Goal: Obtain resource: Obtain resource

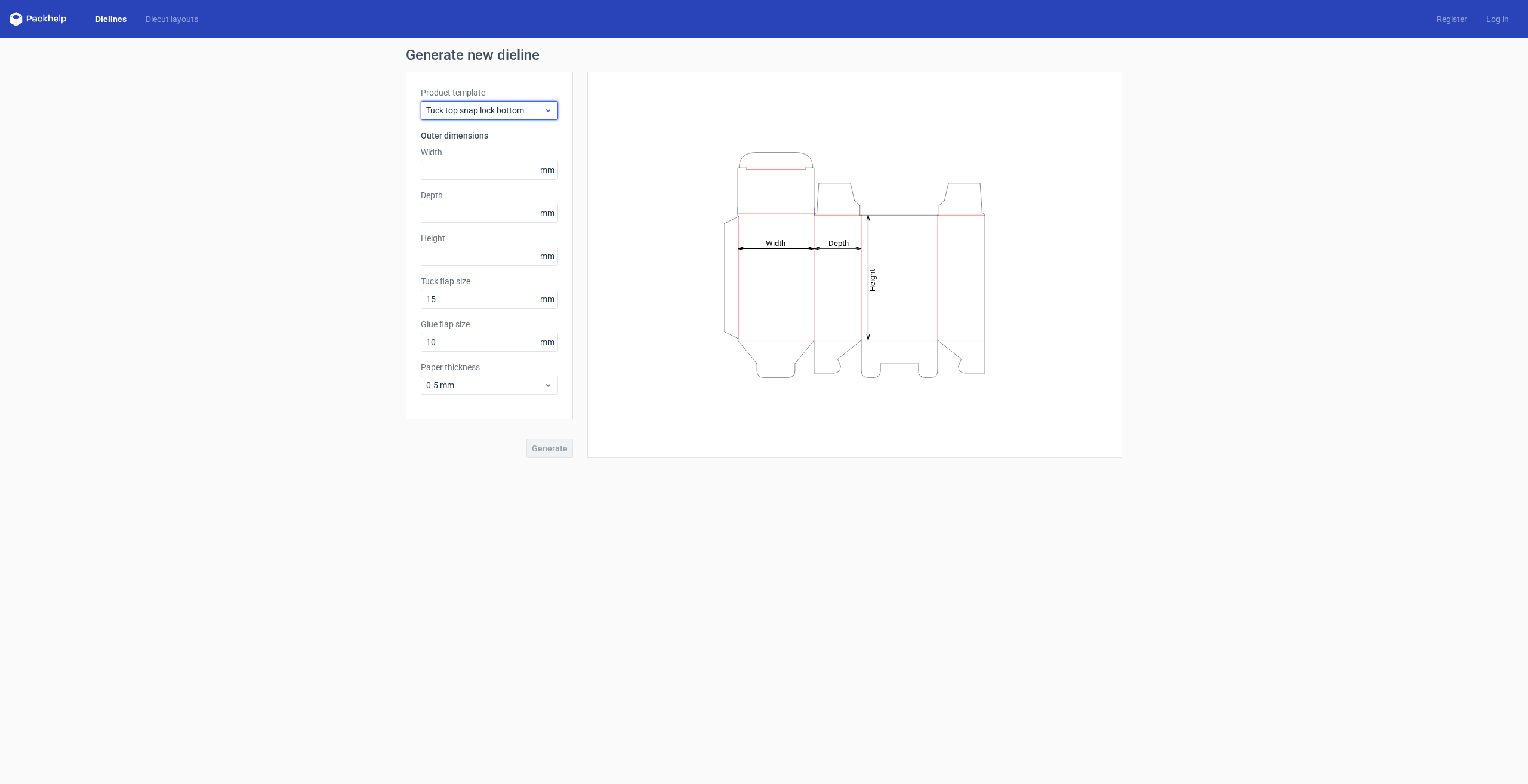
click at [500, 105] on span "Tuck top snap lock bottom" at bounding box center [484, 110] width 117 height 12
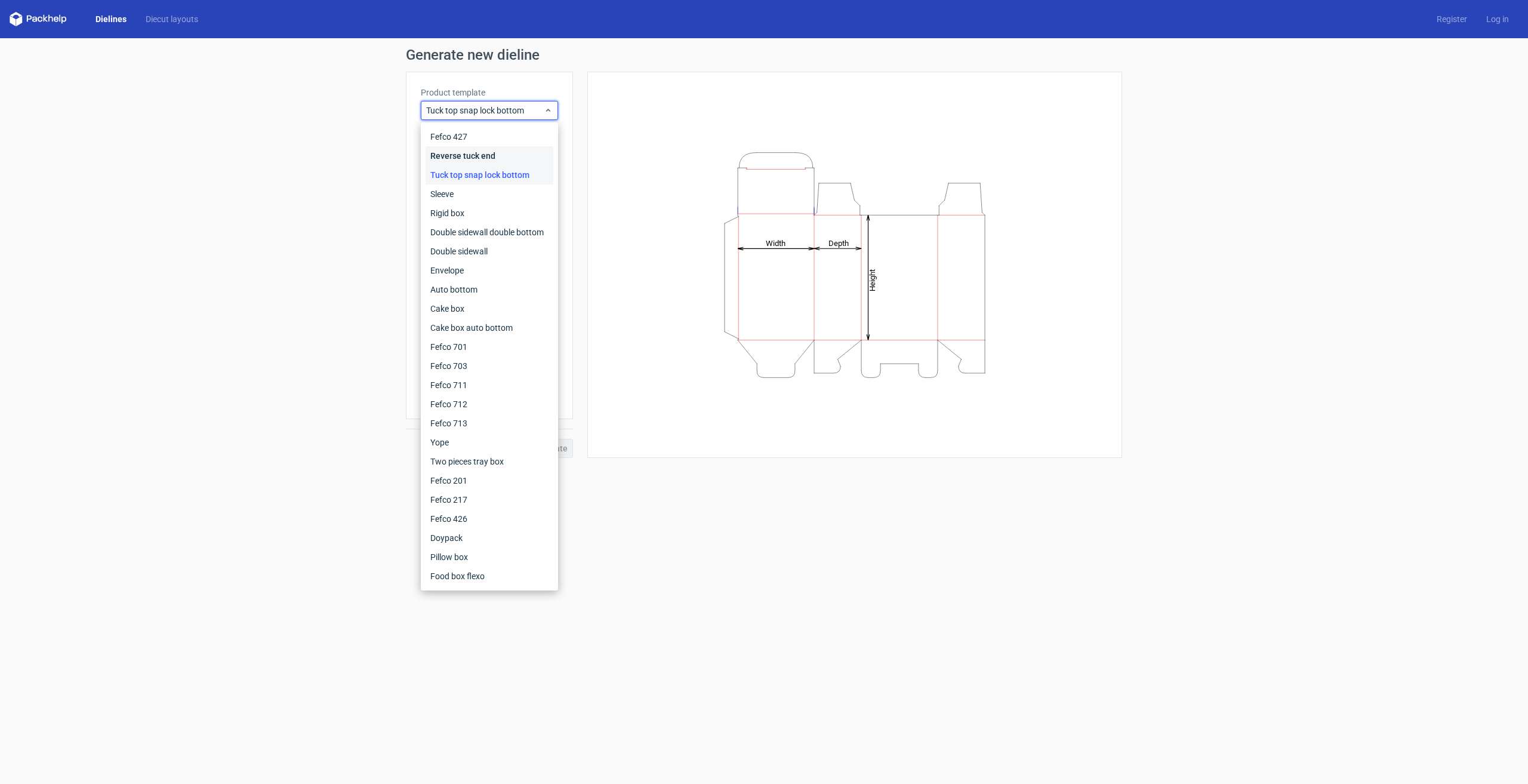
click at [500, 155] on div "Reverse tuck end" at bounding box center [489, 156] width 127 height 19
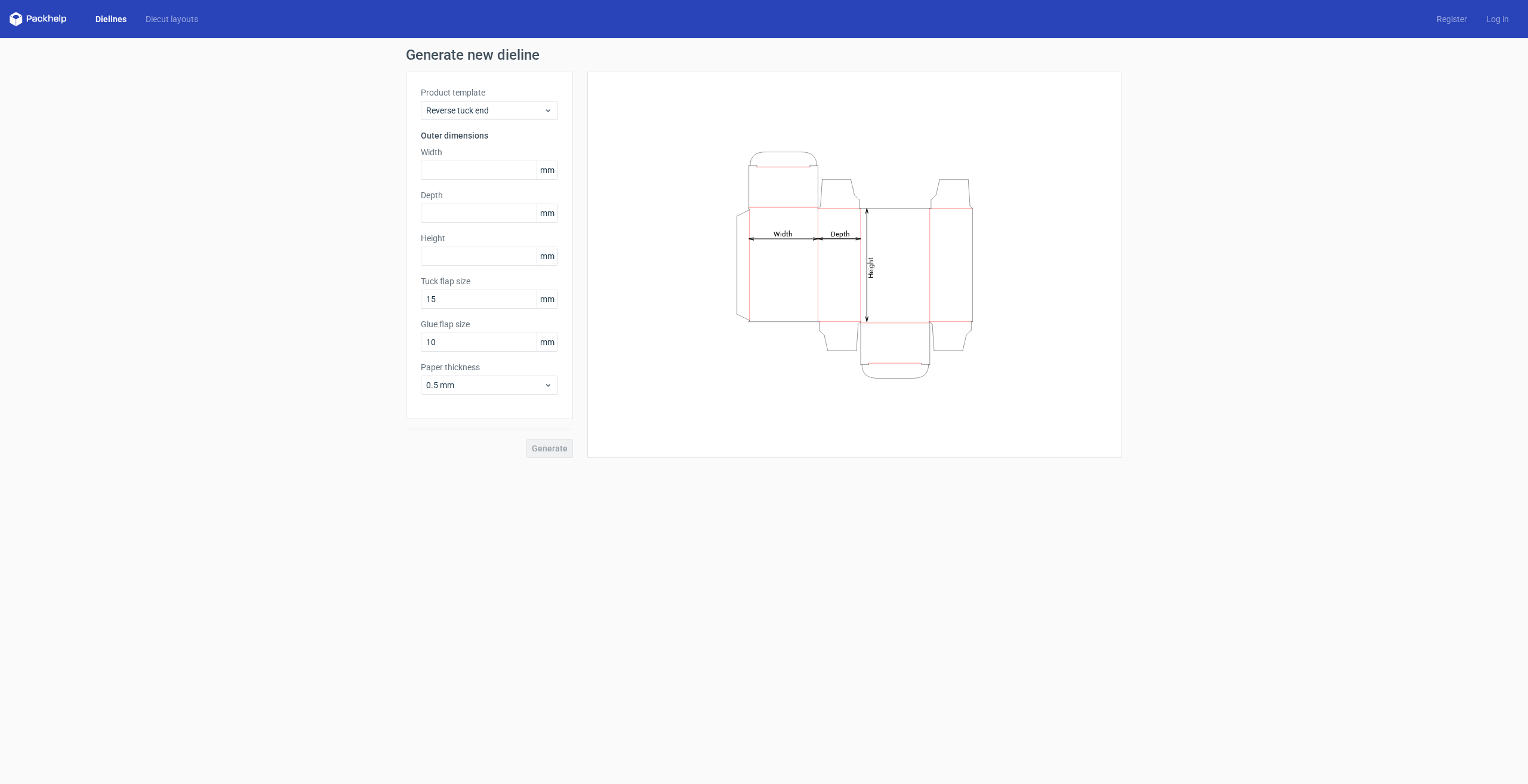
click at [828, 210] on icon "Height Depth Width" at bounding box center [854, 265] width 358 height 239
click at [470, 172] on input "text" at bounding box center [489, 169] width 138 height 19
click at [470, 171] on input "text" at bounding box center [489, 169] width 138 height 19
type input "60"
click at [475, 214] on input "text" at bounding box center [489, 213] width 138 height 19
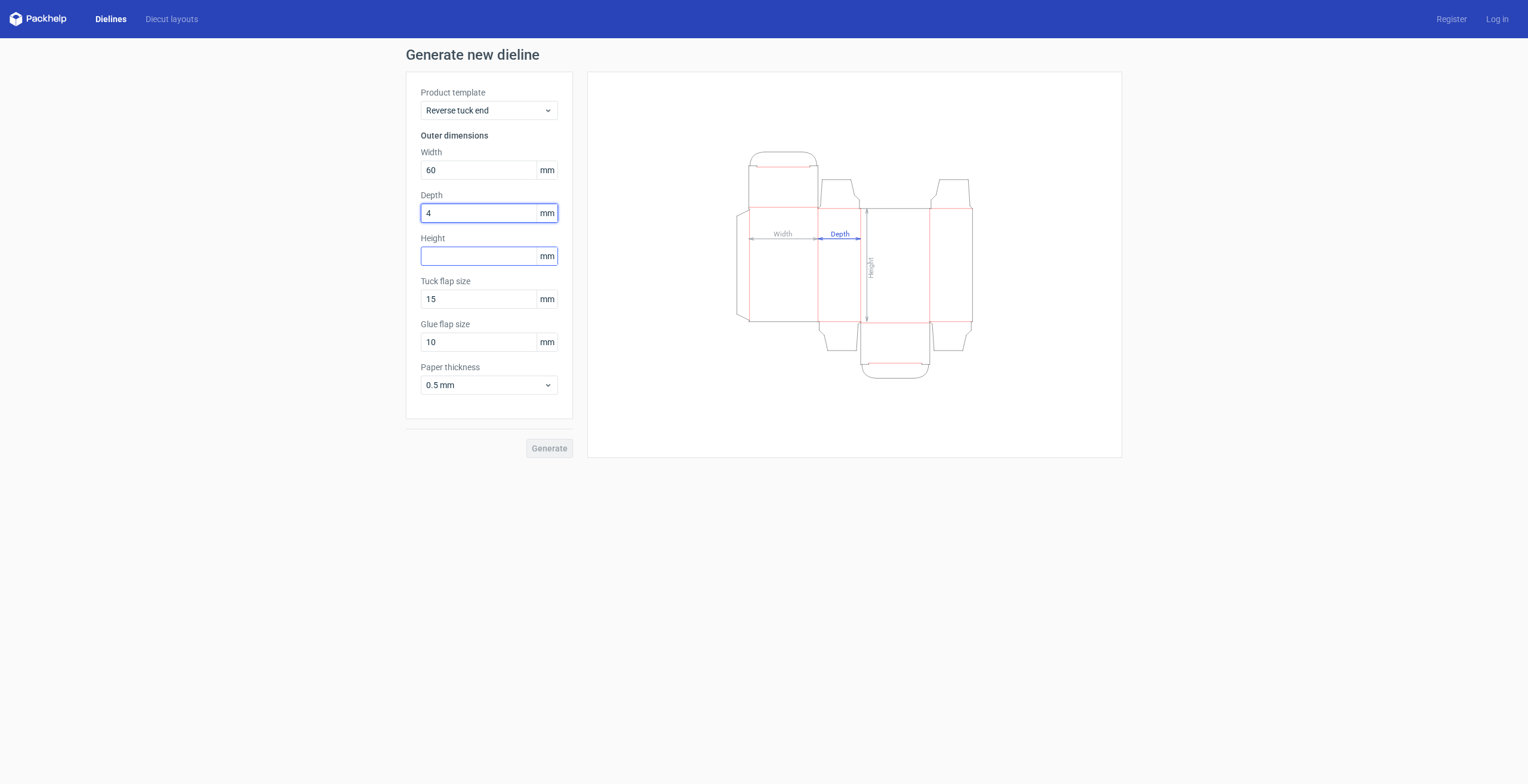
type input "4"
click at [463, 260] on div "Height mm" at bounding box center [489, 249] width 138 height 34
click at [460, 218] on input "4" at bounding box center [489, 213] width 138 height 19
click at [463, 275] on input "text" at bounding box center [489, 276] width 138 height 19
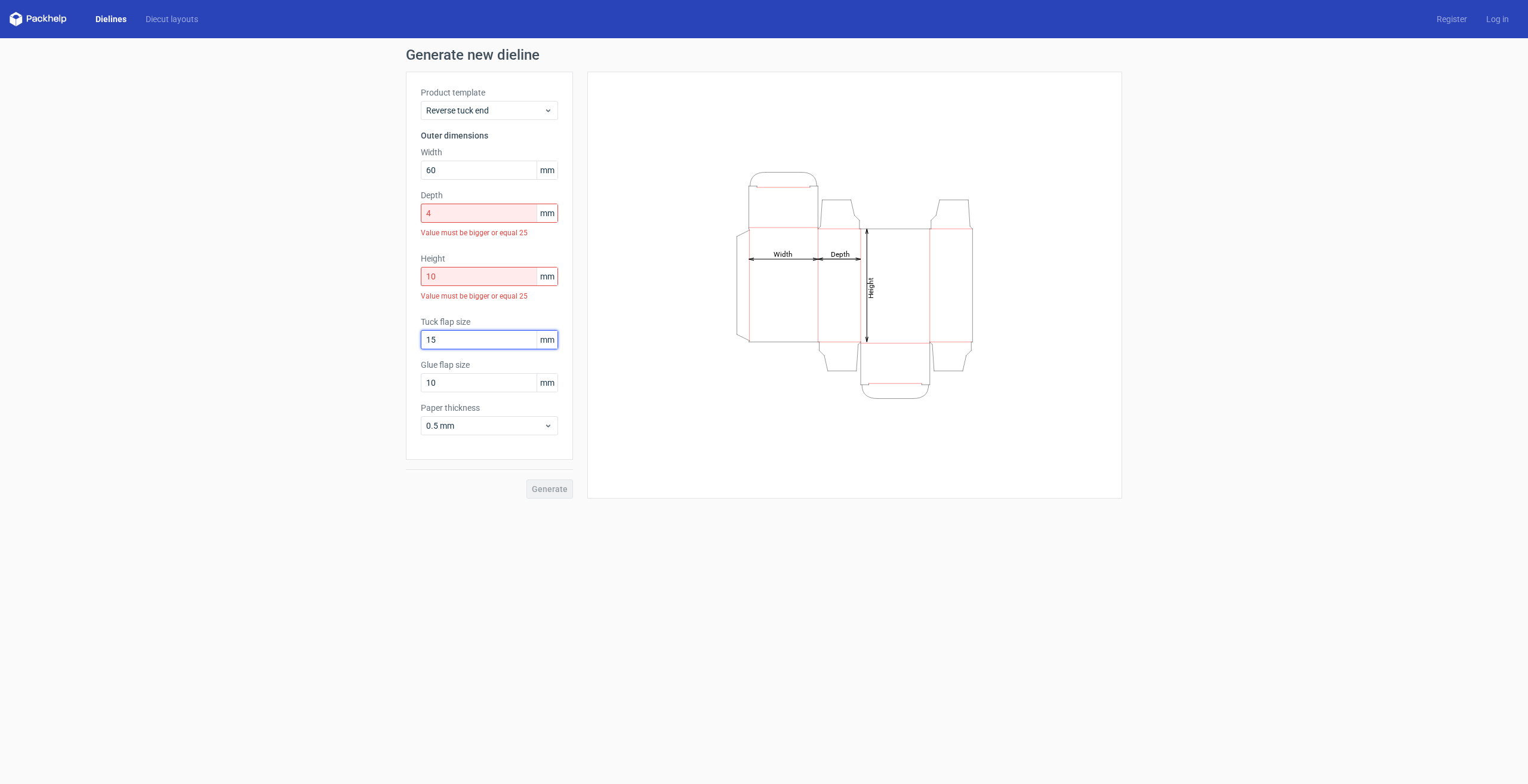
click at [474, 319] on div "Tuck flap size 15 mm" at bounding box center [489, 332] width 138 height 34
click at [450, 280] on input "10" at bounding box center [489, 276] width 138 height 19
type input "100"
click at [459, 209] on input "4" at bounding box center [489, 213] width 138 height 19
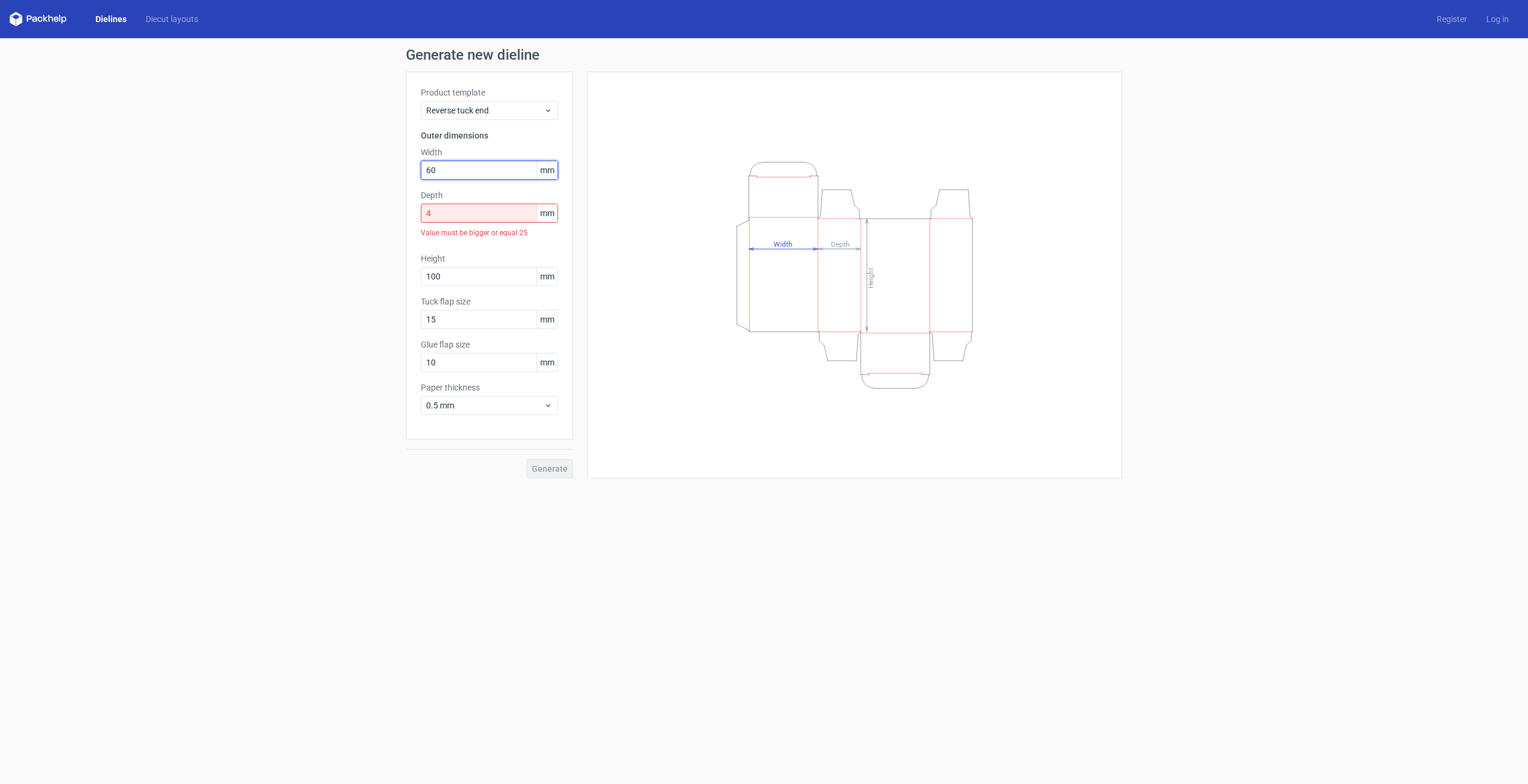
click at [509, 168] on input "60" at bounding box center [489, 169] width 138 height 19
drag, startPoint x: 467, startPoint y: 211, endPoint x: 406, endPoint y: 218, distance: 61.4
click at [406, 218] on div "Product template Reverse tuck end Outer dimensions Width 60 mm Depth 4 mm Value…" at bounding box center [490, 256] width 168 height 368
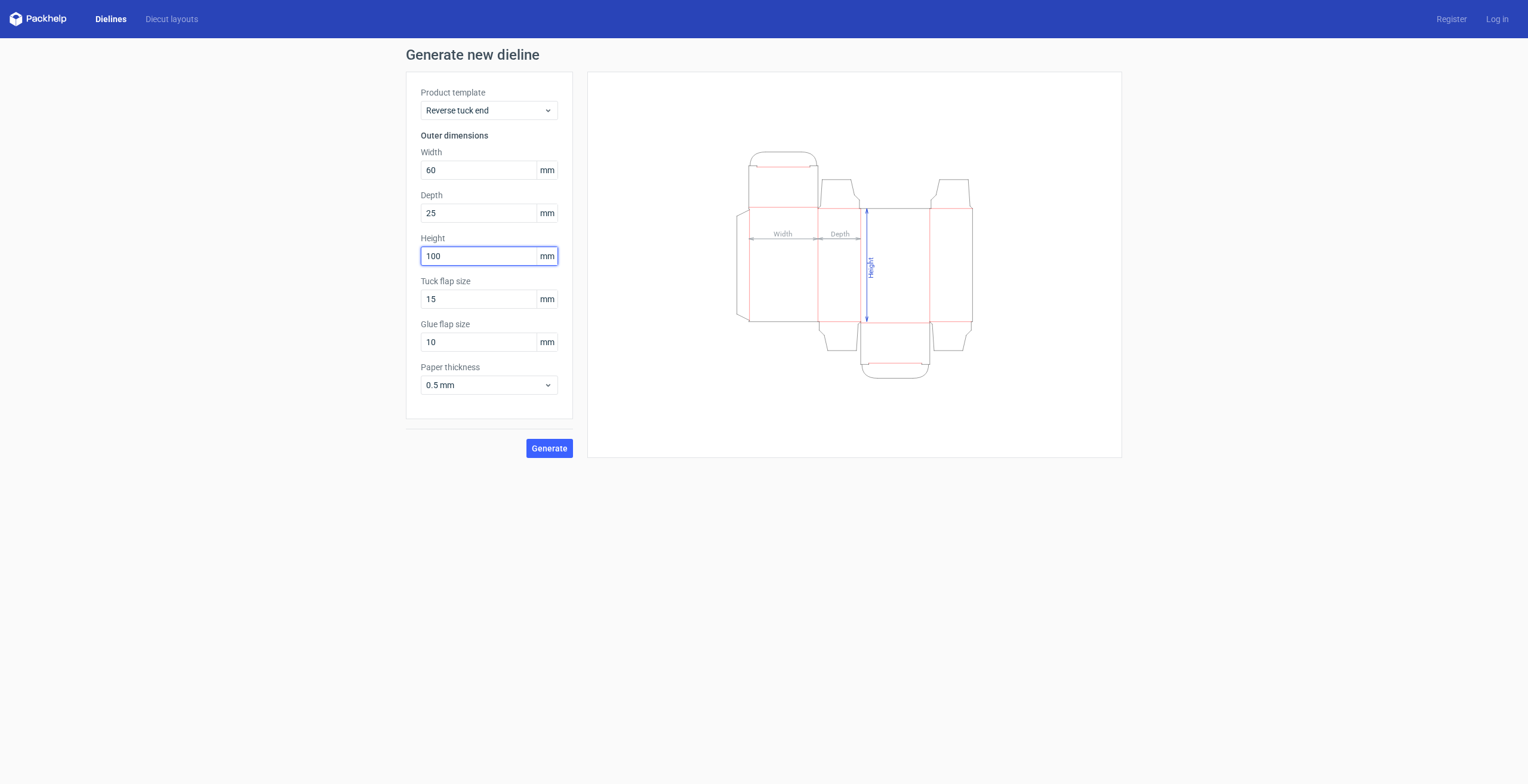
click at [483, 249] on input "100" at bounding box center [489, 256] width 138 height 19
click at [477, 260] on input "100" at bounding box center [489, 256] width 138 height 19
click at [544, 442] on button "Generate" at bounding box center [549, 448] width 46 height 19
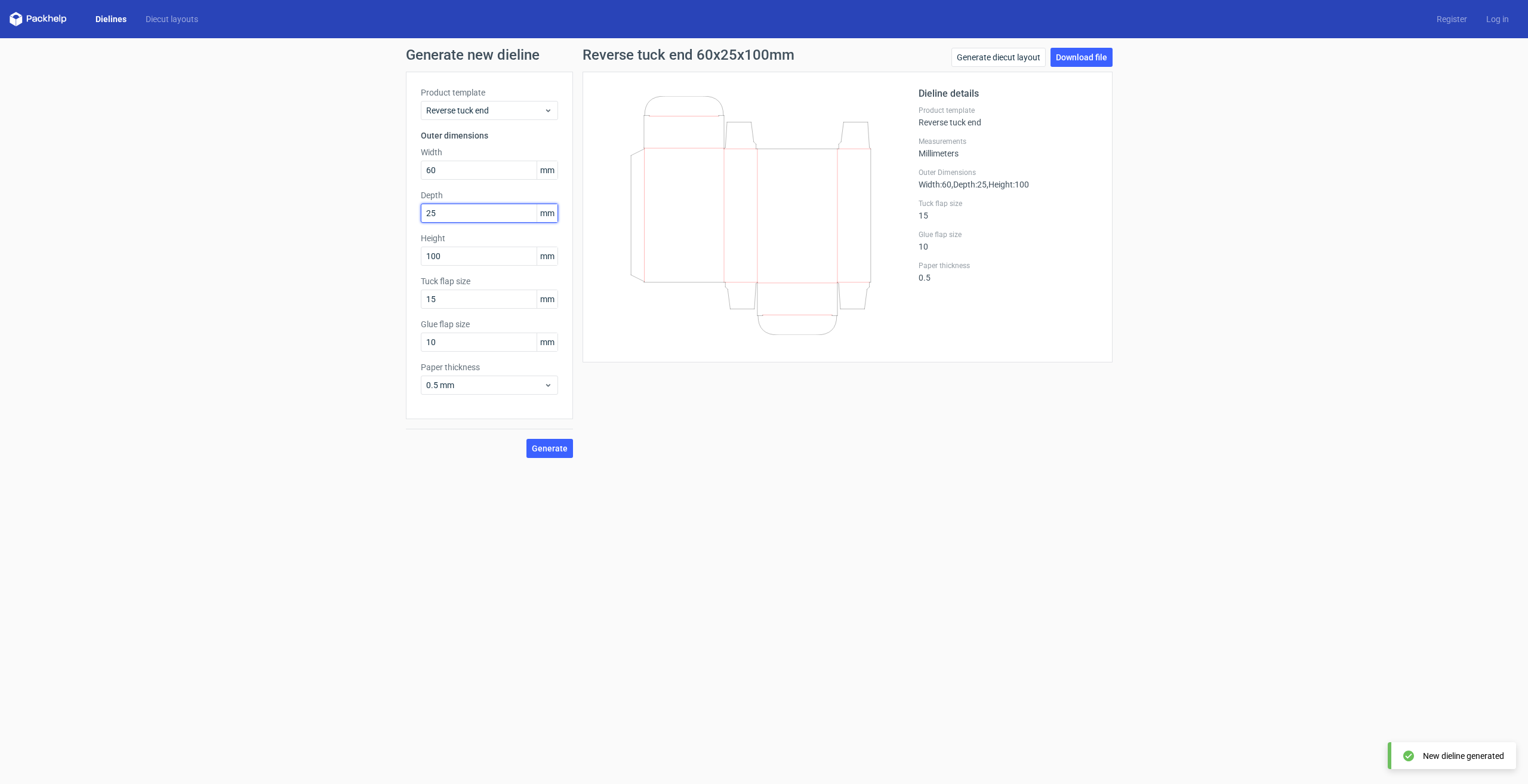
drag, startPoint x: 448, startPoint y: 210, endPoint x: 402, endPoint y: 213, distance: 46.1
click at [402, 213] on div "Generate new dieline Product template Reverse tuck end Outer dimensions Width 6…" at bounding box center [764, 252] width 1528 height 429
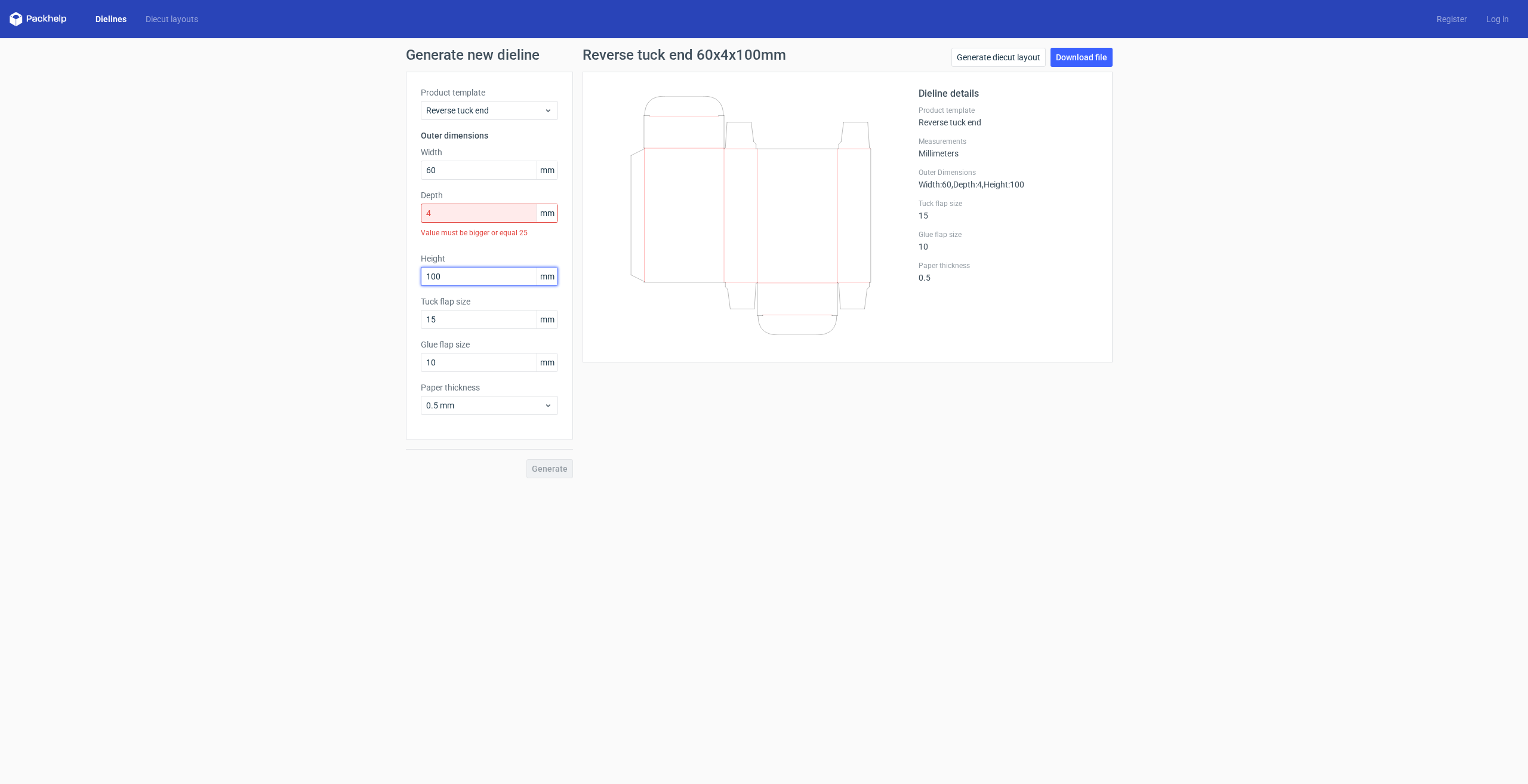
click at [459, 254] on div "Height 100 mm" at bounding box center [489, 269] width 138 height 34
drag, startPoint x: 452, startPoint y: 221, endPoint x: 398, endPoint y: 218, distance: 54.1
click at [398, 218] on div "Generate new dieline Product template Reverse tuck end Outer dimensions Width 6…" at bounding box center [764, 263] width 1528 height 450
click at [474, 172] on input "60" at bounding box center [489, 169] width 138 height 19
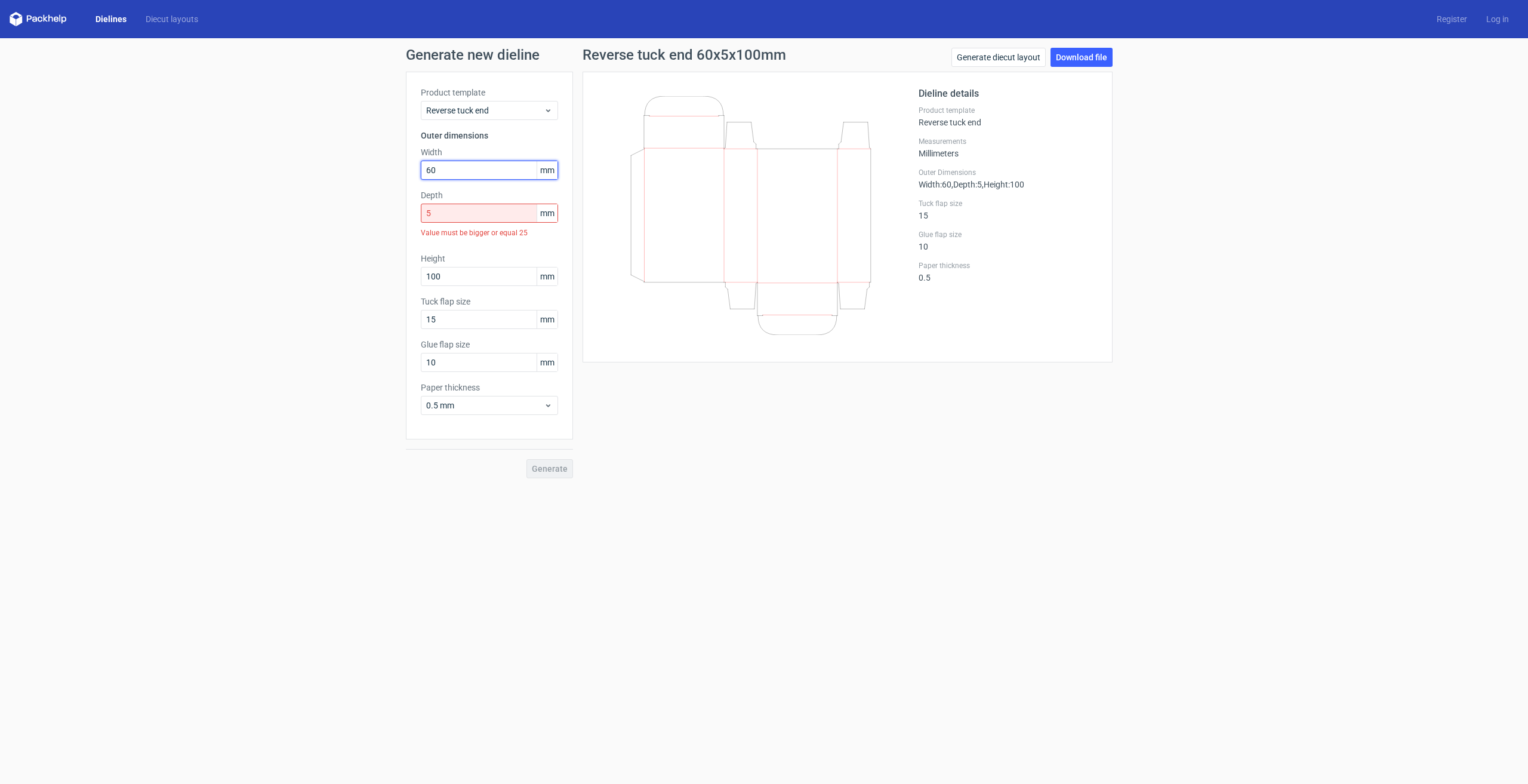
click at [474, 172] on input "60" at bounding box center [489, 169] width 138 height 19
drag, startPoint x: 459, startPoint y: 211, endPoint x: 400, endPoint y: 210, distance: 59.0
click at [400, 210] on div "Generate new dieline Product template Reverse tuck end Outer dimensions Width 6…" at bounding box center [764, 263] width 1528 height 450
click at [564, 451] on span "Generate" at bounding box center [549, 448] width 36 height 8
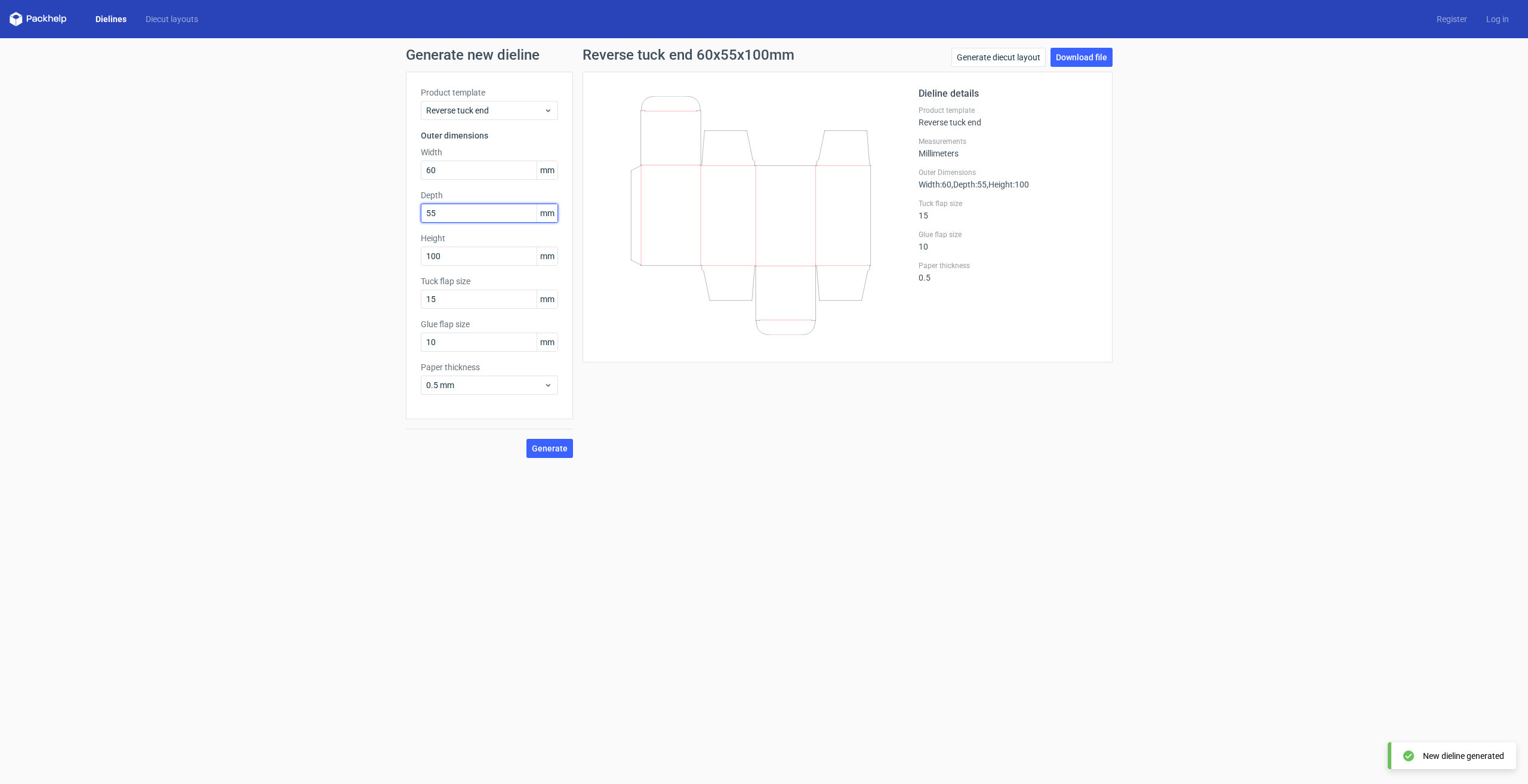
drag, startPoint x: 432, startPoint y: 211, endPoint x: 370, endPoint y: 223, distance: 63.2
click at [370, 223] on div "Generate new dieline Product template Reverse tuck end Outer dimensions Width 6…" at bounding box center [764, 252] width 1528 height 429
click at [542, 451] on div "Generate" at bounding box center [490, 438] width 168 height 39
click at [542, 451] on div "Generate" at bounding box center [490, 459] width 168 height 39
drag, startPoint x: 449, startPoint y: 215, endPoint x: 427, endPoint y: 219, distance: 22.4
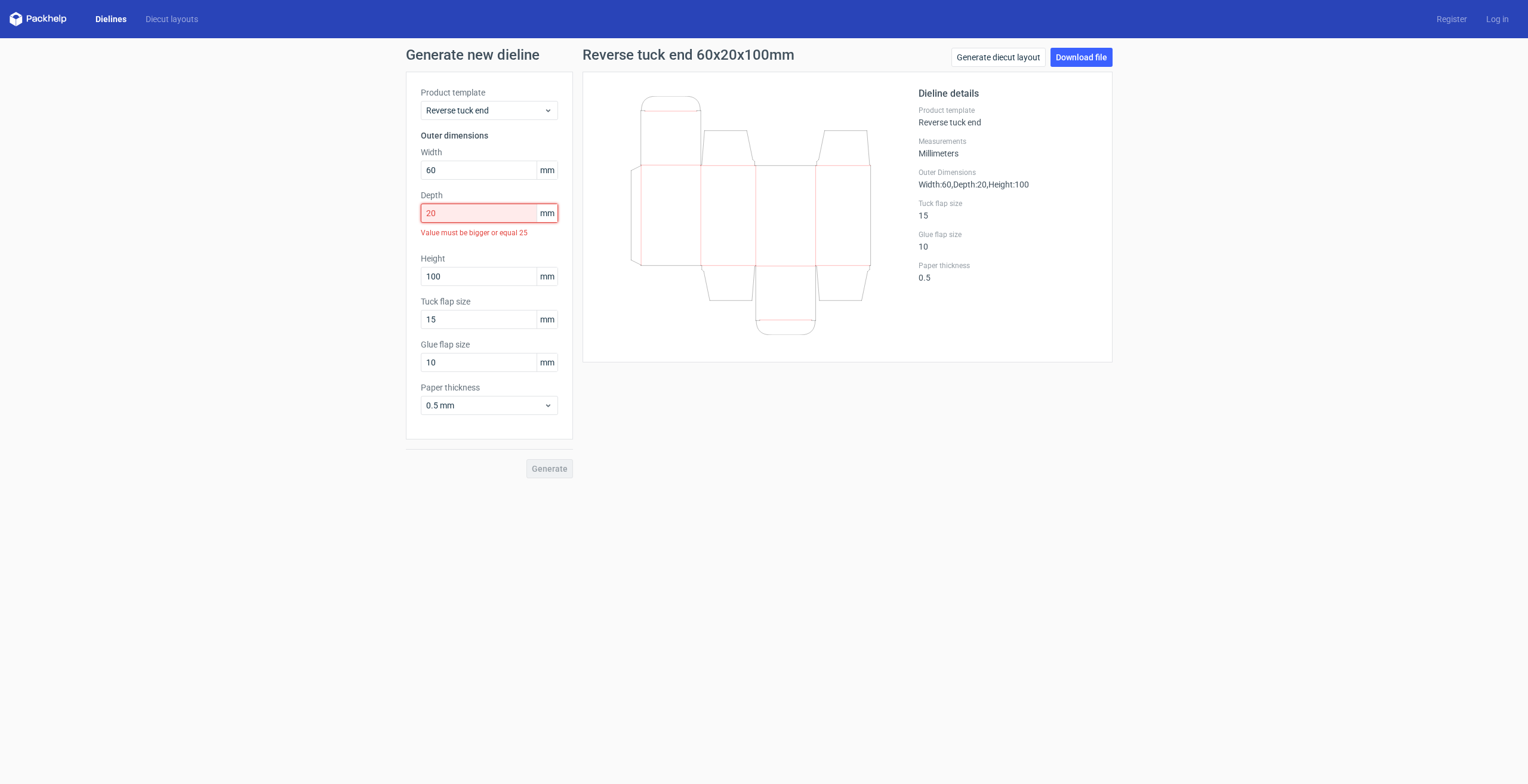
click at [427, 219] on input "20" at bounding box center [489, 213] width 138 height 19
type input "25"
click at [549, 445] on span "Generate" at bounding box center [549, 448] width 36 height 8
drag, startPoint x: 463, startPoint y: 301, endPoint x: 381, endPoint y: 301, distance: 82.0
click at [381, 301] on div "Generate new dieline Product template Reverse tuck end Outer dimensions Width 6…" at bounding box center [764, 252] width 1528 height 429
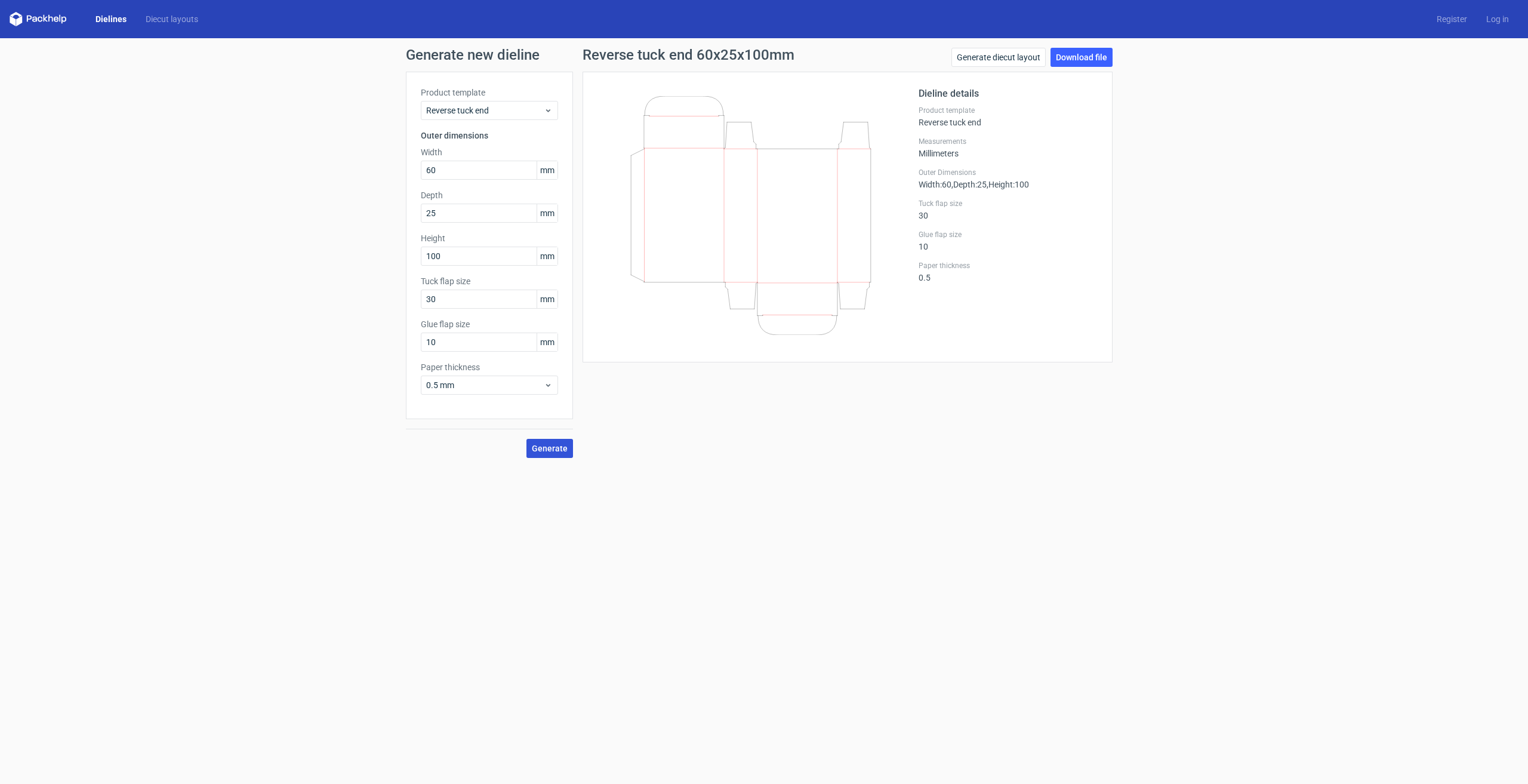
click at [547, 452] on span "Generate" at bounding box center [549, 448] width 36 height 8
click at [545, 442] on button "Generate" at bounding box center [549, 448] width 46 height 19
click at [463, 305] on input "30" at bounding box center [489, 299] width 138 height 19
drag, startPoint x: 463, startPoint y: 305, endPoint x: 392, endPoint y: 312, distance: 71.3
click at [392, 312] on div "Generate new dieline Product template Reverse tuck end Outer dimensions Width 6…" at bounding box center [764, 252] width 1528 height 429
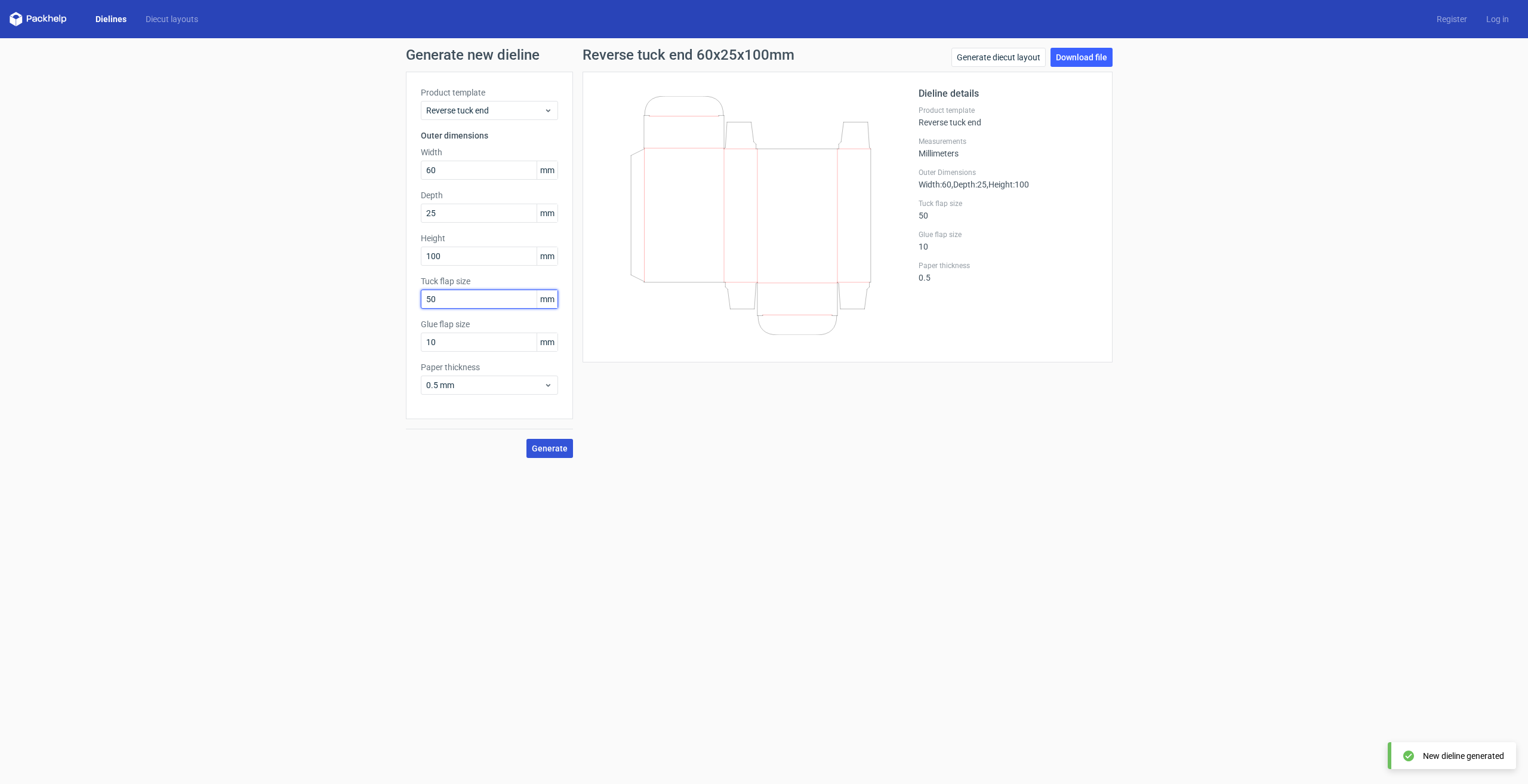
type input "50"
click at [564, 445] on span "Generate" at bounding box center [549, 448] width 36 height 8
click at [484, 348] on input "10" at bounding box center [489, 341] width 138 height 19
drag, startPoint x: 474, startPoint y: 347, endPoint x: 406, endPoint y: 350, distance: 68.1
click at [406, 350] on div "Product template Reverse tuck end Outer dimensions Width 60 mm Depth 25 mm Heig…" at bounding box center [490, 246] width 168 height 348
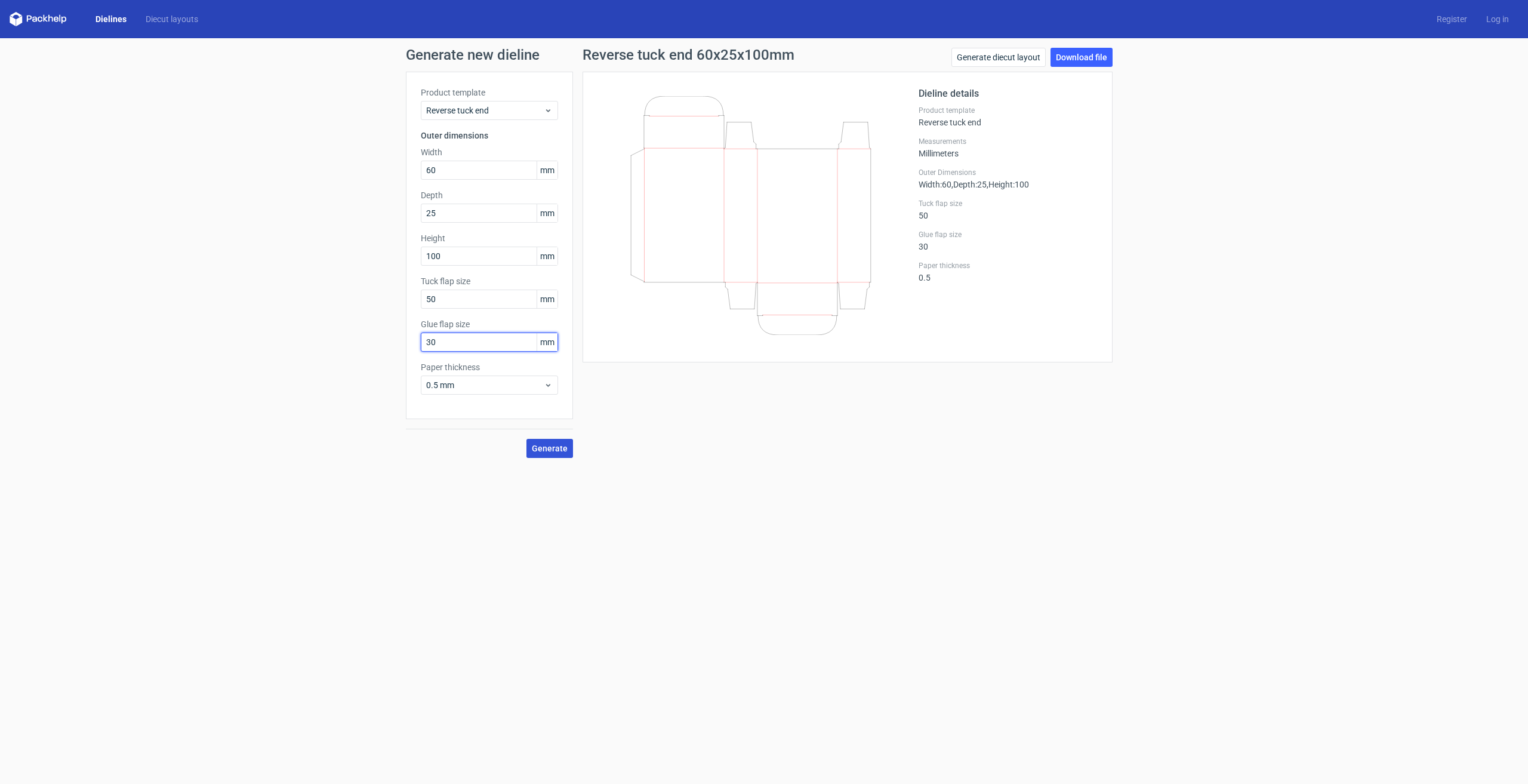
type input "30"
click at [554, 446] on span "Generate" at bounding box center [549, 448] width 36 height 8
drag, startPoint x: 446, startPoint y: 299, endPoint x: 393, endPoint y: 301, distance: 53.0
click at [393, 301] on div "Generate new dieline Product template Reverse tuck end Outer dimensions Width 6…" at bounding box center [764, 252] width 1528 height 429
type input "20"
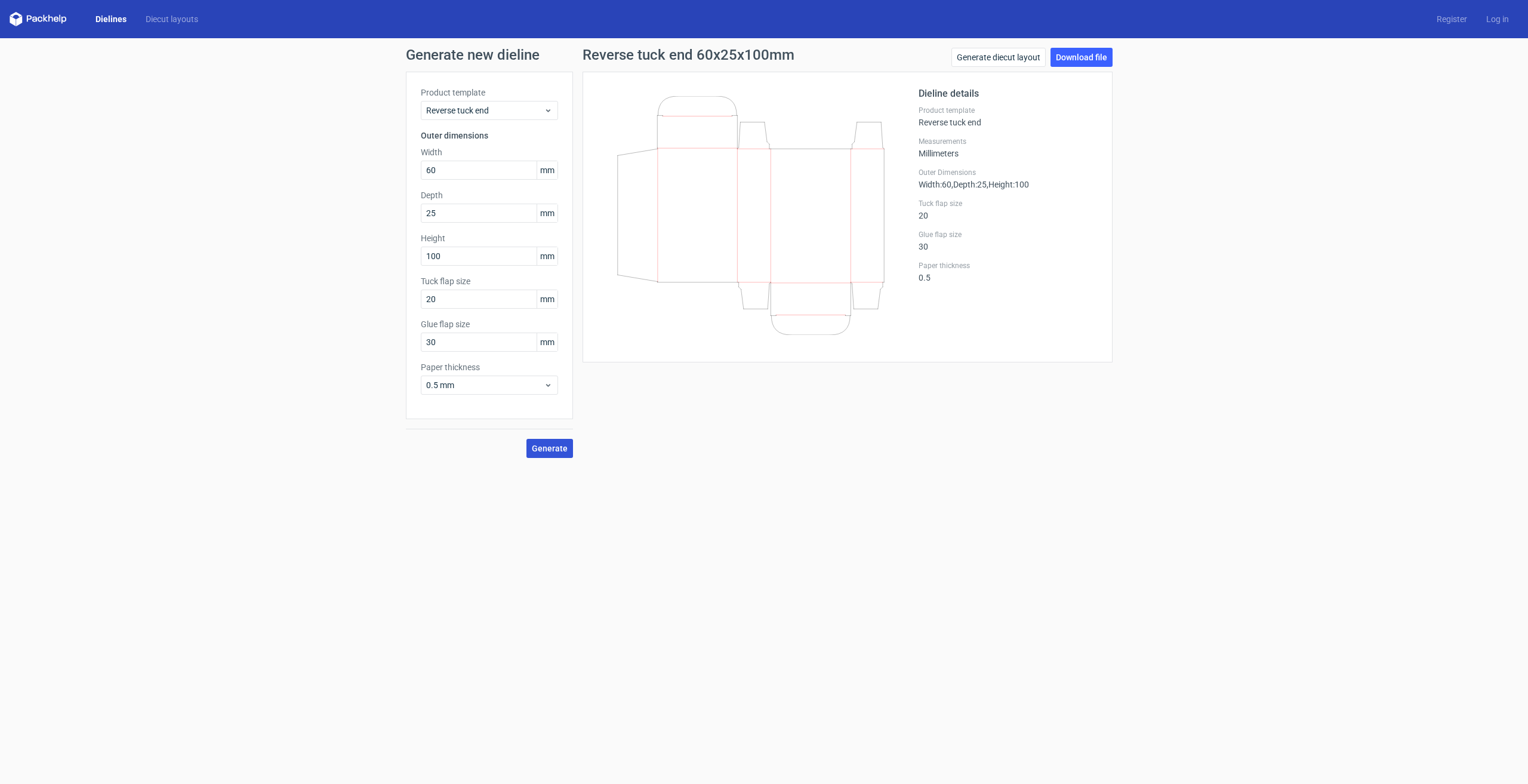
click at [539, 446] on span "Generate" at bounding box center [549, 448] width 36 height 8
click at [498, 381] on span "0.5 mm" at bounding box center [484, 384] width 117 height 12
click at [443, 507] on div "4 mm" at bounding box center [489, 506] width 127 height 19
click at [548, 446] on span "Generate" at bounding box center [549, 448] width 36 height 8
click at [491, 388] on span "4 mm" at bounding box center [484, 384] width 117 height 12
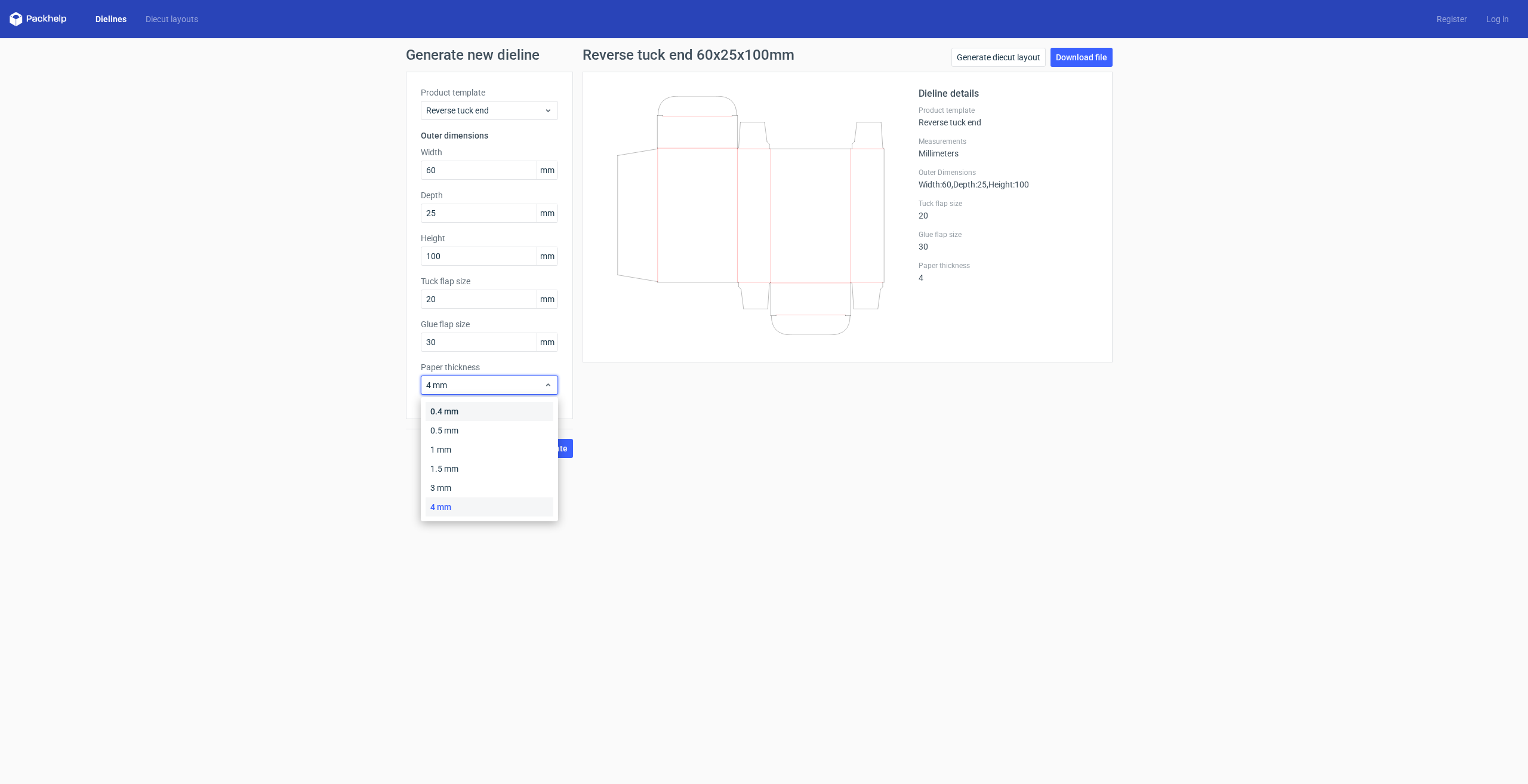
click at [473, 407] on div "0.4 mm" at bounding box center [489, 411] width 127 height 19
click at [554, 446] on span "Generate" at bounding box center [549, 448] width 36 height 8
click at [1091, 59] on link "Download file" at bounding box center [1082, 56] width 62 height 19
click at [994, 63] on link "Generate diecut layout" at bounding box center [999, 56] width 95 height 19
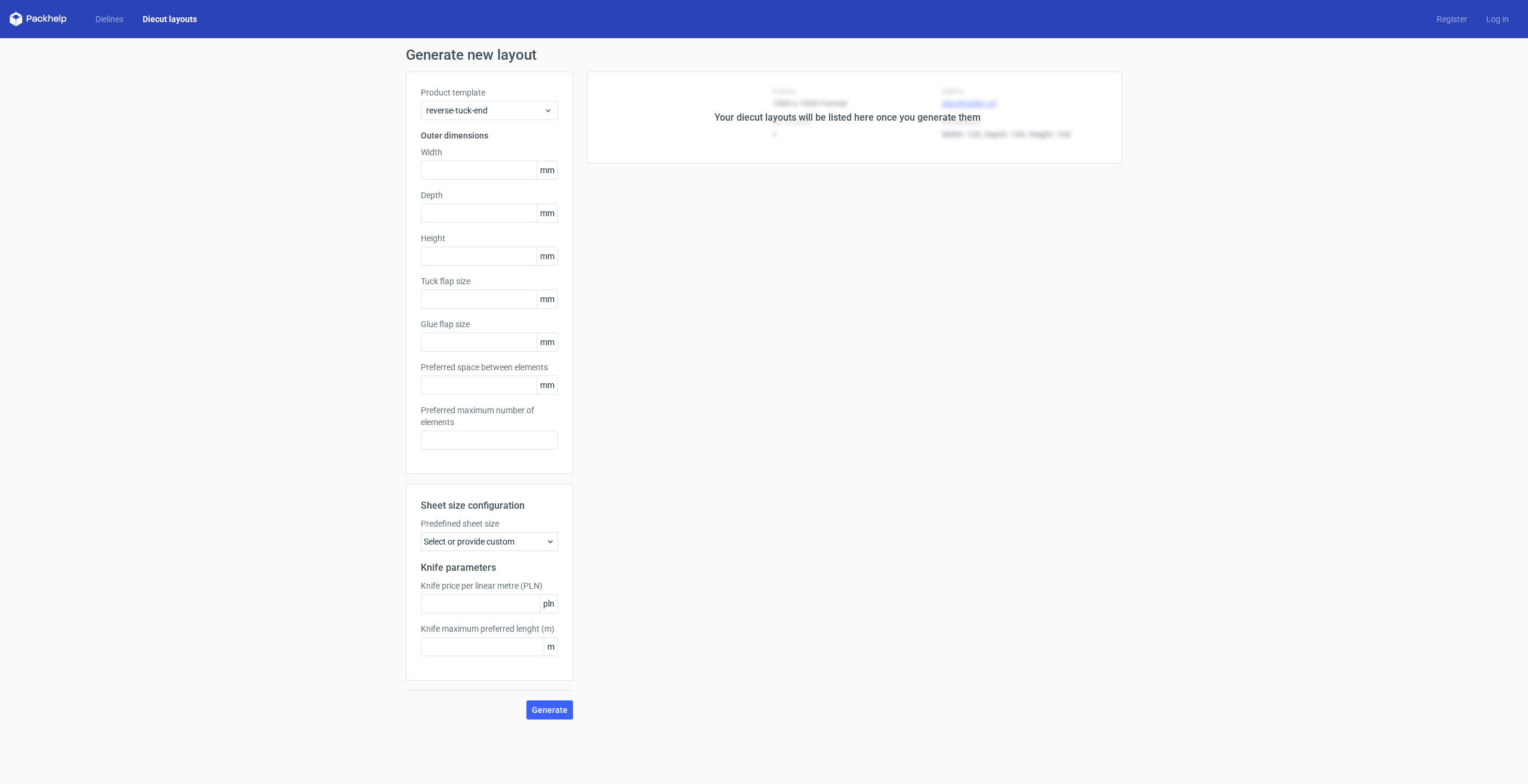
type input "60"
type input "25"
type input "100"
type input "20"
type input "30"
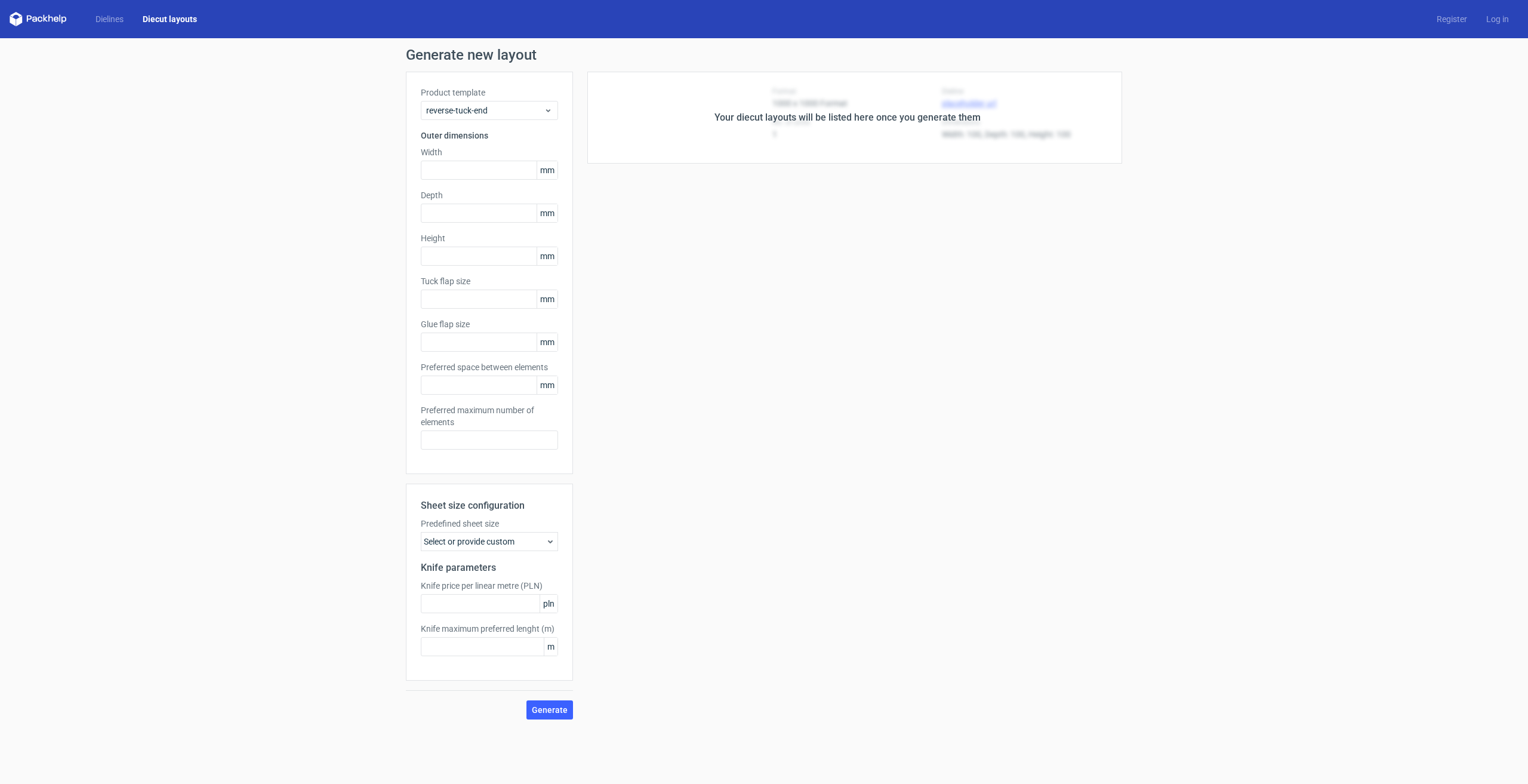
type input "5"
type input "48"
click at [841, 152] on div "Your diecut layouts will be listed here once you generate them" at bounding box center [848, 147] width 266 height 15
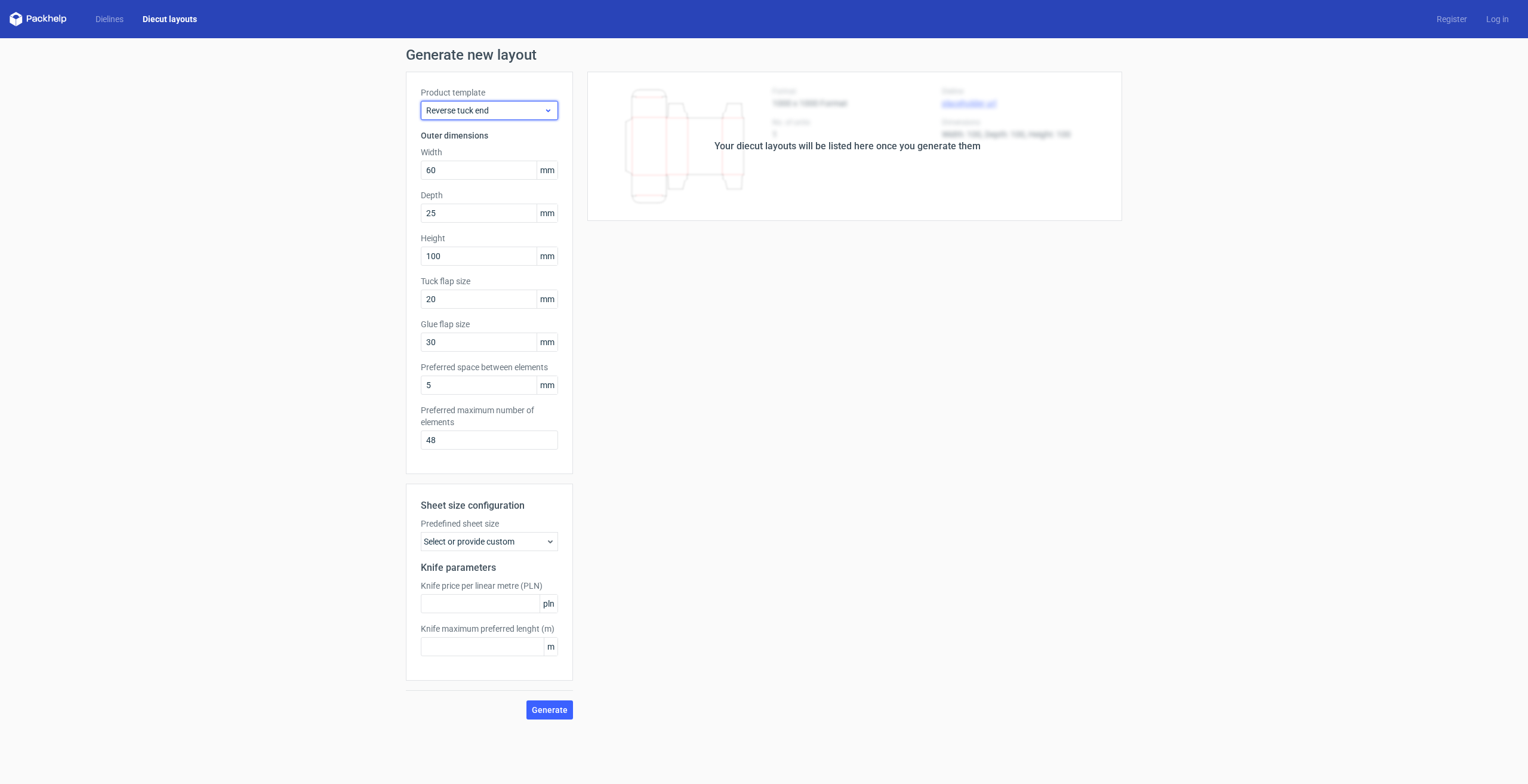
click at [450, 108] on span "Reverse tuck end" at bounding box center [484, 110] width 117 height 12
click at [479, 153] on div "Reverse tuck end" at bounding box center [489, 156] width 127 height 19
click at [664, 270] on div "Your diecut layouts will be listed here once you generate them Height Depth Wid…" at bounding box center [847, 395] width 549 height 647
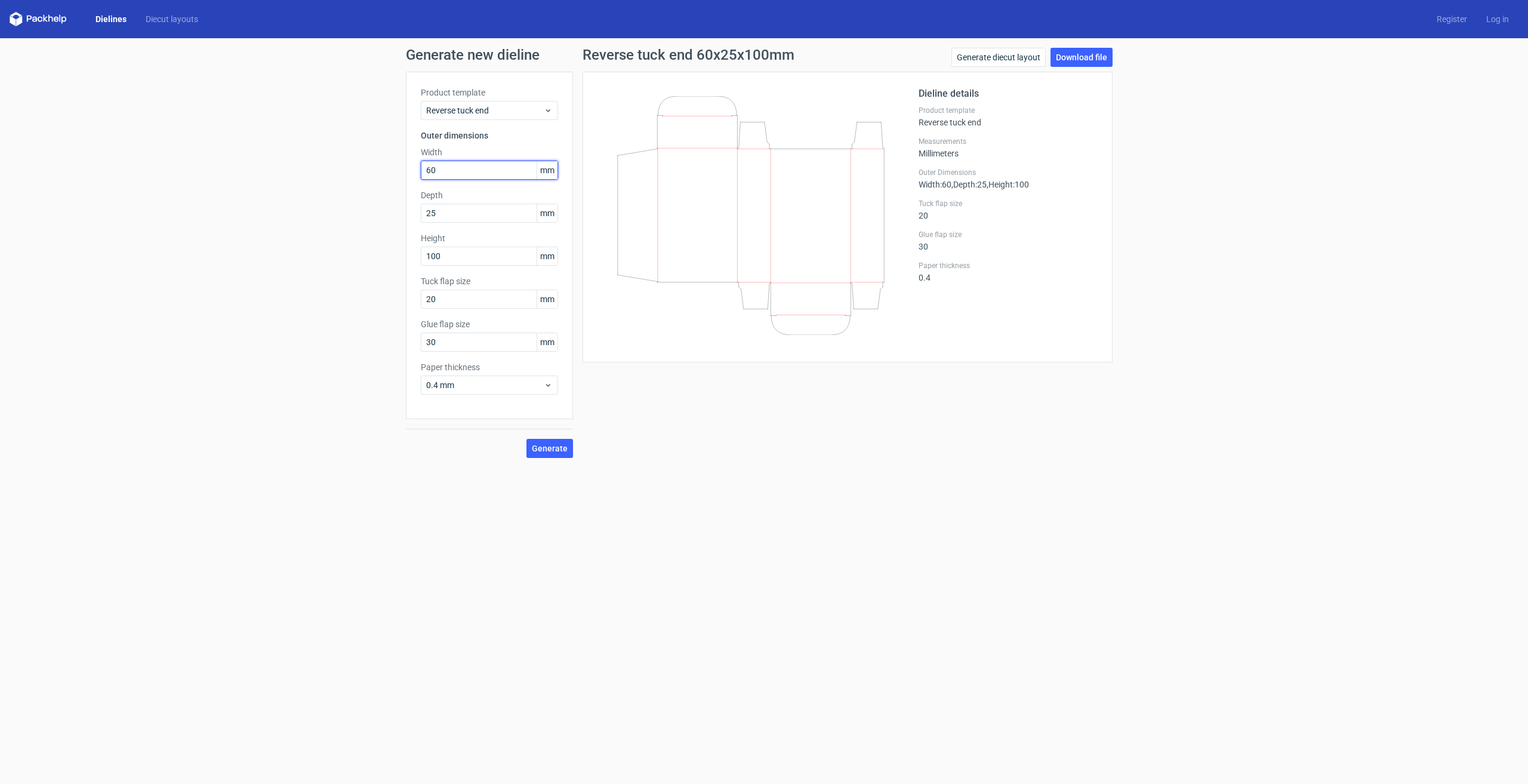
click at [475, 172] on input "60" at bounding box center [489, 169] width 138 height 19
drag, startPoint x: 469, startPoint y: 210, endPoint x: 365, endPoint y: 212, distance: 104.0
click at [365, 212] on div "Generate new dieline Product template Reverse tuck end Outer dimensions Width 6…" at bounding box center [764, 252] width 1528 height 429
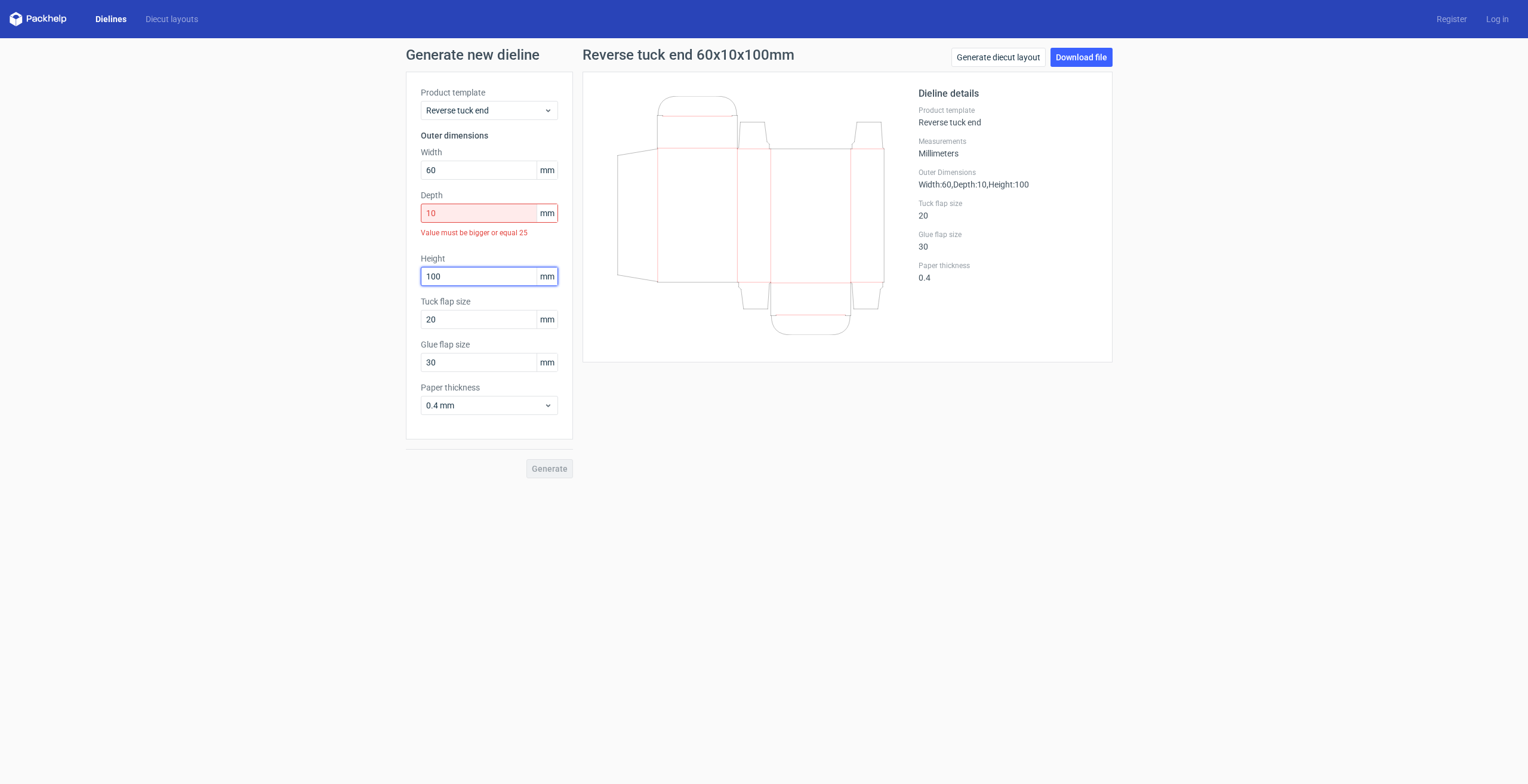
click at [453, 255] on div "Height 100 mm" at bounding box center [489, 269] width 138 height 34
drag, startPoint x: 445, startPoint y: 215, endPoint x: 421, endPoint y: 214, distance: 24.0
click at [421, 214] on div "Product template Reverse tuck end Outer dimensions Width 60 mm Depth 10 mm Valu…" at bounding box center [490, 256] width 168 height 368
type input "25"
drag, startPoint x: 455, startPoint y: 256, endPoint x: 392, endPoint y: 259, distance: 63.1
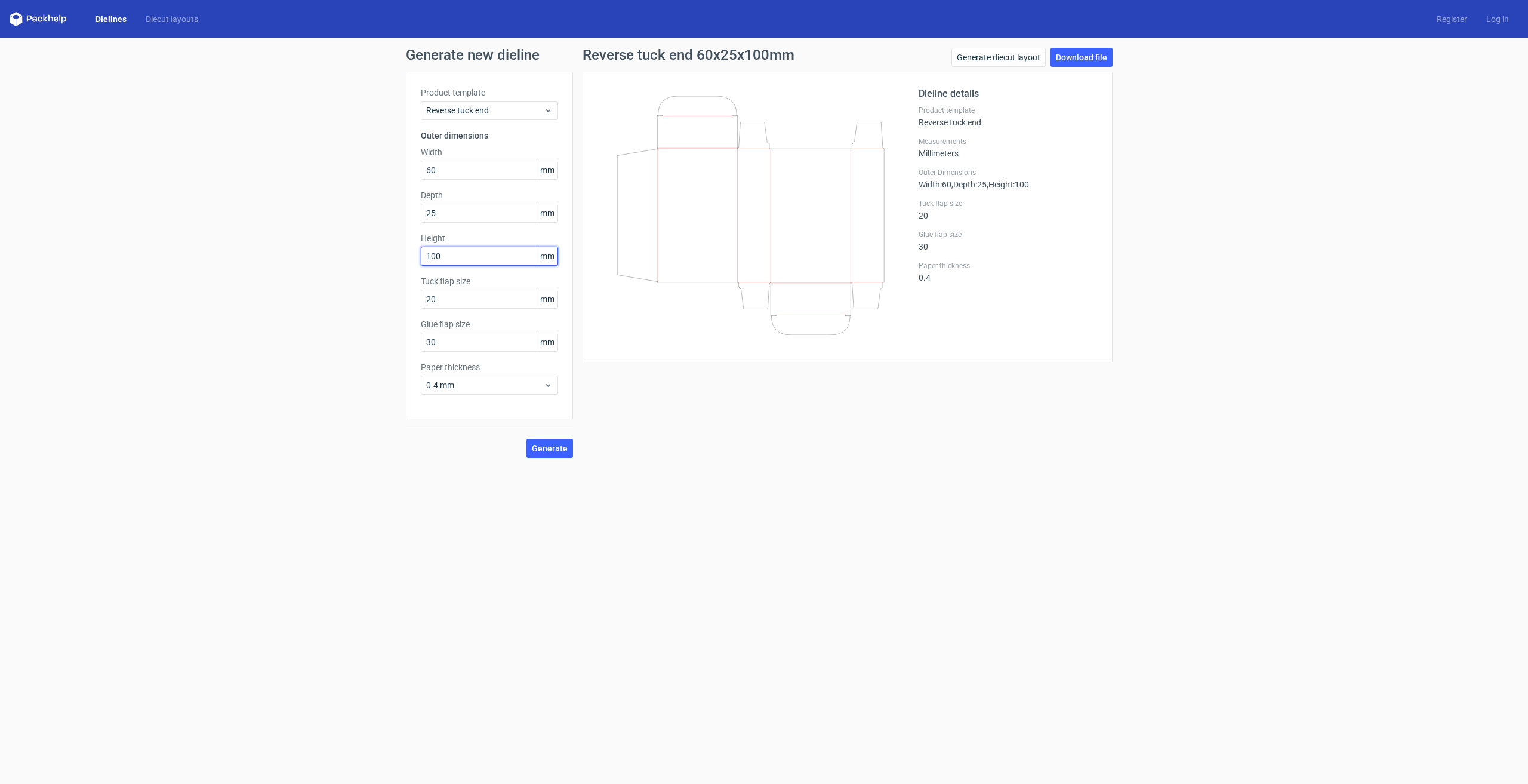
click at [392, 259] on div "Generate new dieline Product template Reverse tuck end Outer dimensions Width 6…" at bounding box center [764, 252] width 1528 height 429
click at [459, 300] on input "20" at bounding box center [489, 299] width 138 height 19
drag, startPoint x: 459, startPoint y: 300, endPoint x: 389, endPoint y: 302, distance: 70.0
click at [389, 302] on div "Generate new dieline Product template Reverse tuck end Outer dimensions Width 6…" at bounding box center [764, 252] width 1528 height 429
type input "15"
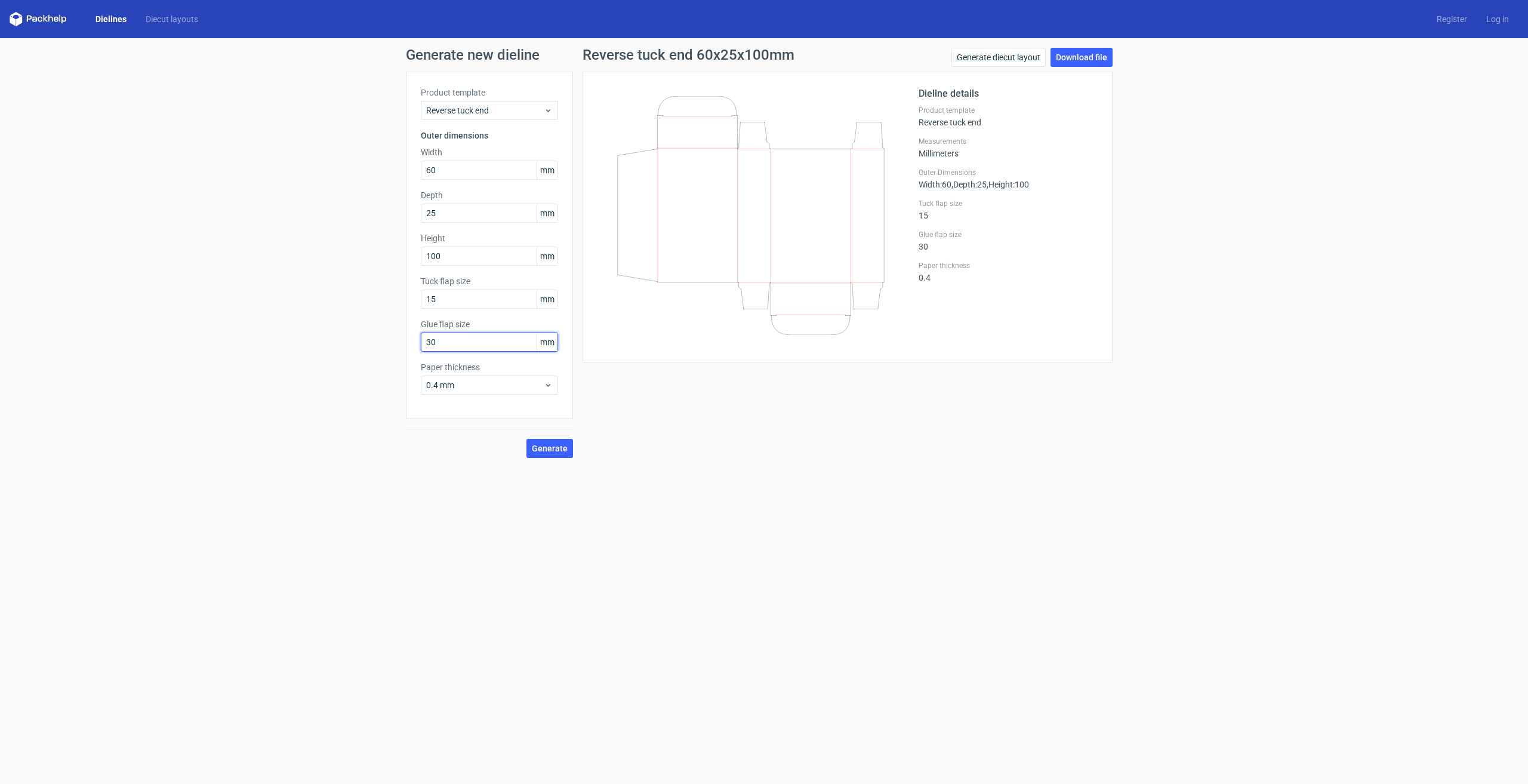
drag, startPoint x: 465, startPoint y: 341, endPoint x: 377, endPoint y: 342, distance: 88.0
click at [377, 342] on div "Generate new dieline Product template Reverse tuck end Outer dimensions Width 6…" at bounding box center [764, 252] width 1528 height 429
type input "10"
click at [472, 381] on span "0.4 mm" at bounding box center [484, 384] width 117 height 12
click at [458, 423] on div "0.5 mm" at bounding box center [489, 430] width 127 height 19
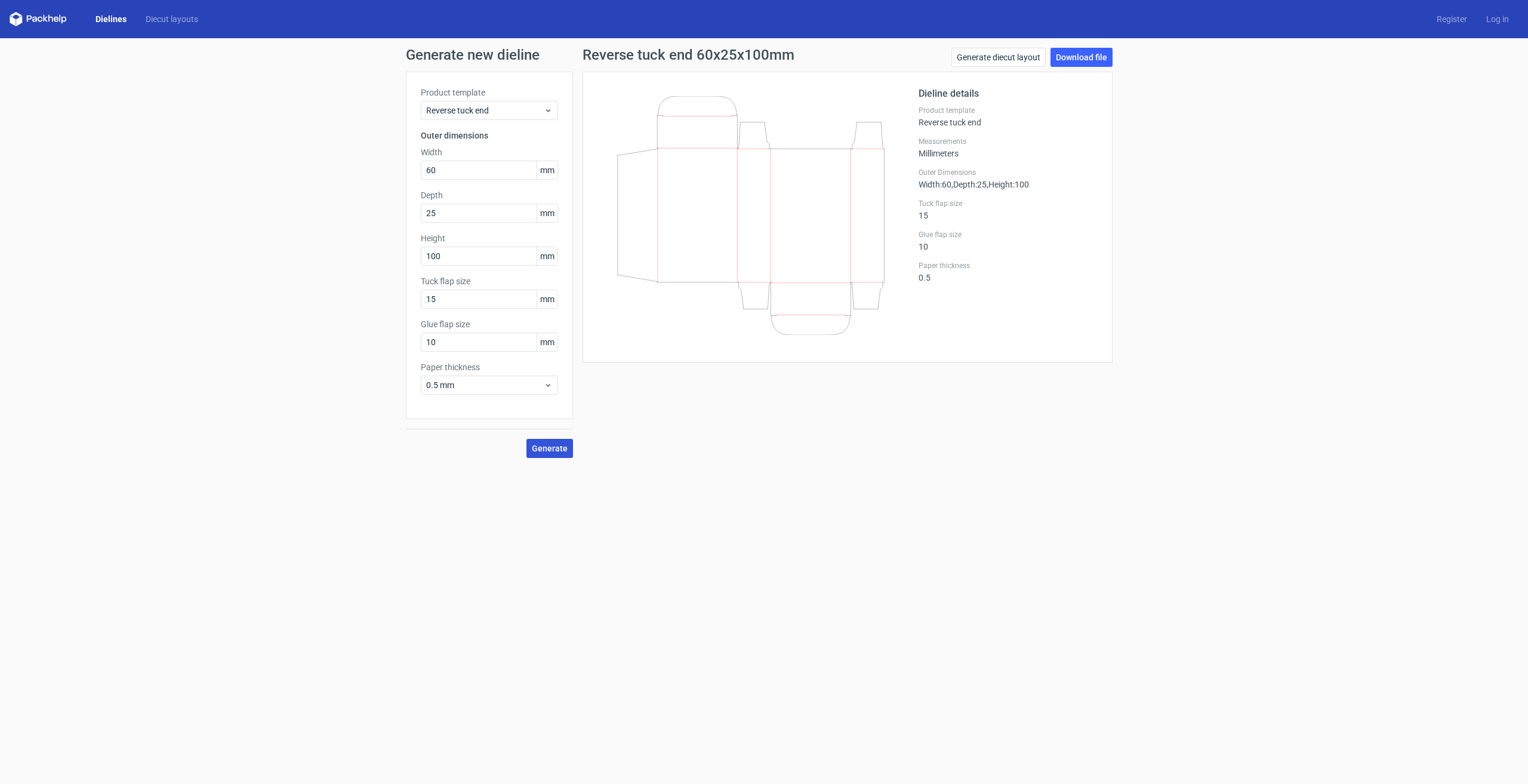
click at [553, 445] on span "Generate" at bounding box center [549, 448] width 36 height 8
drag, startPoint x: 460, startPoint y: 297, endPoint x: 421, endPoint y: 304, distance: 39.6
click at [421, 304] on input "15" at bounding box center [489, 299] width 138 height 19
type input "10"
click at [550, 453] on span "Generate" at bounding box center [549, 448] width 36 height 8
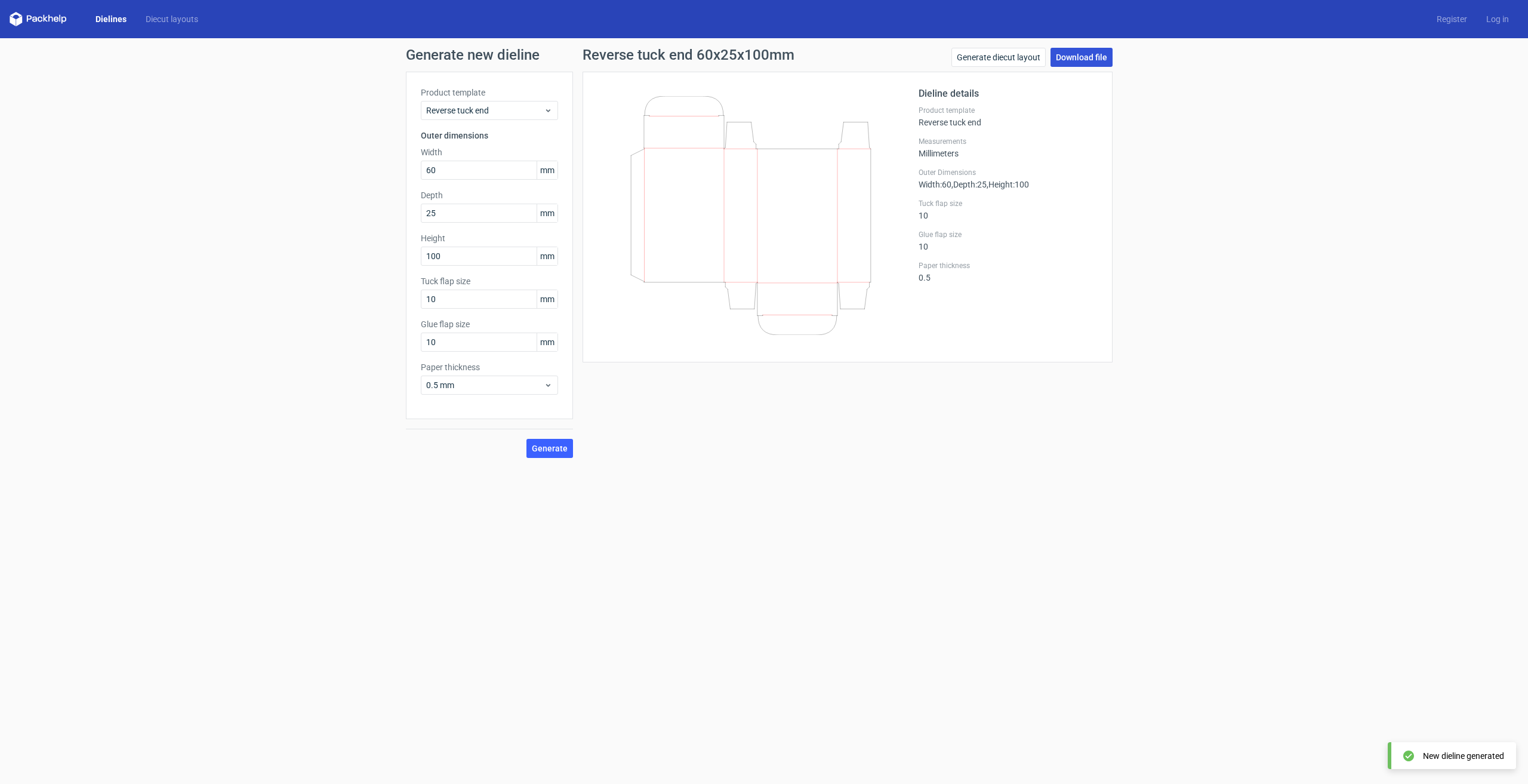
click at [1087, 59] on link "Download file" at bounding box center [1082, 56] width 62 height 19
